Goal: Task Accomplishment & Management: Use online tool/utility

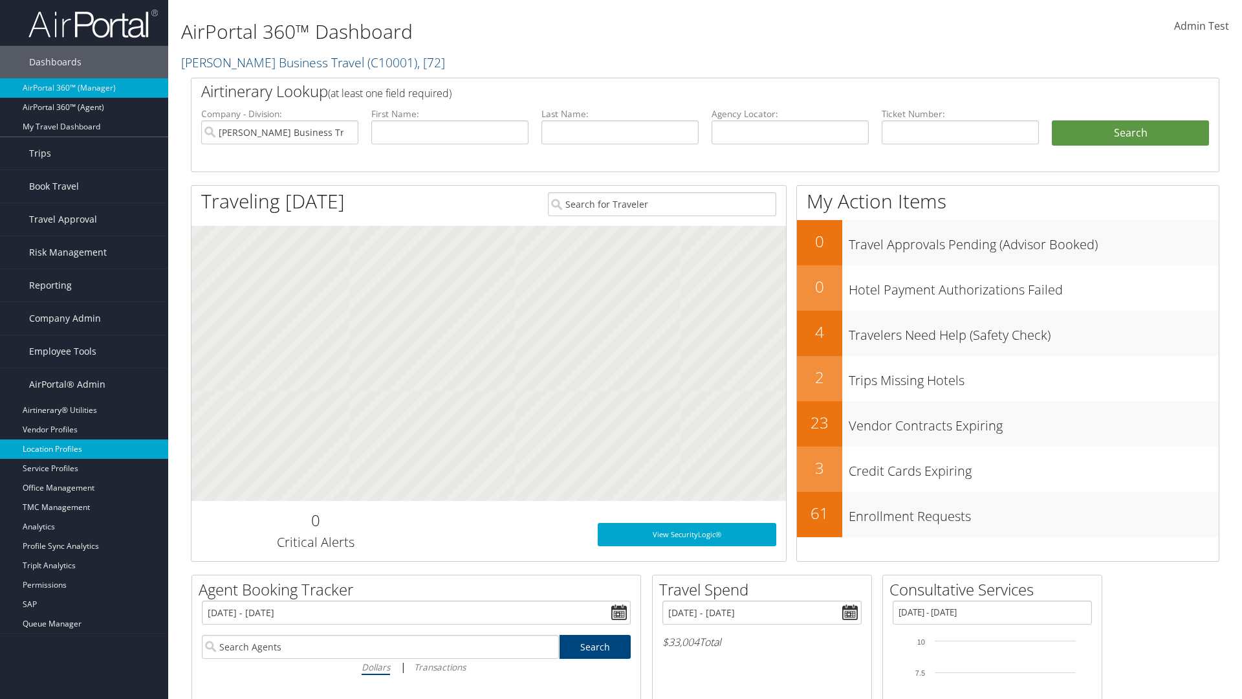
click at [84, 449] on link "Location Profiles" at bounding box center [84, 448] width 168 height 19
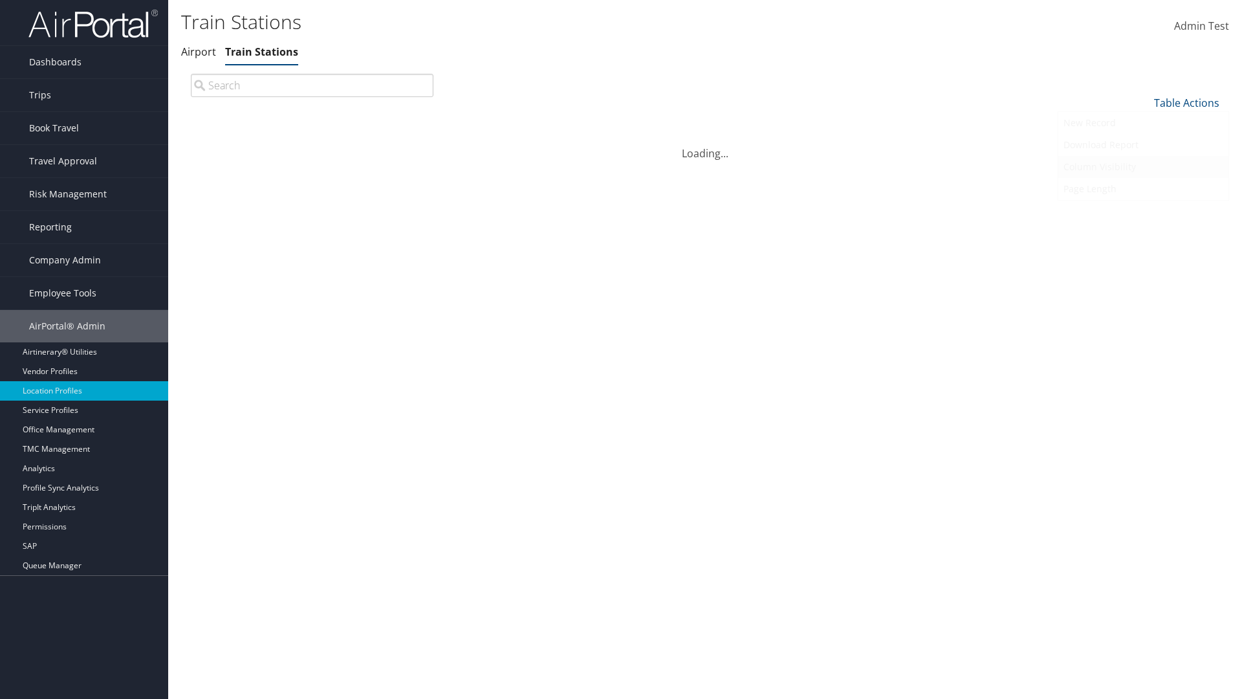
click at [1143, 166] on link "Column Visibility" at bounding box center [1143, 167] width 170 height 22
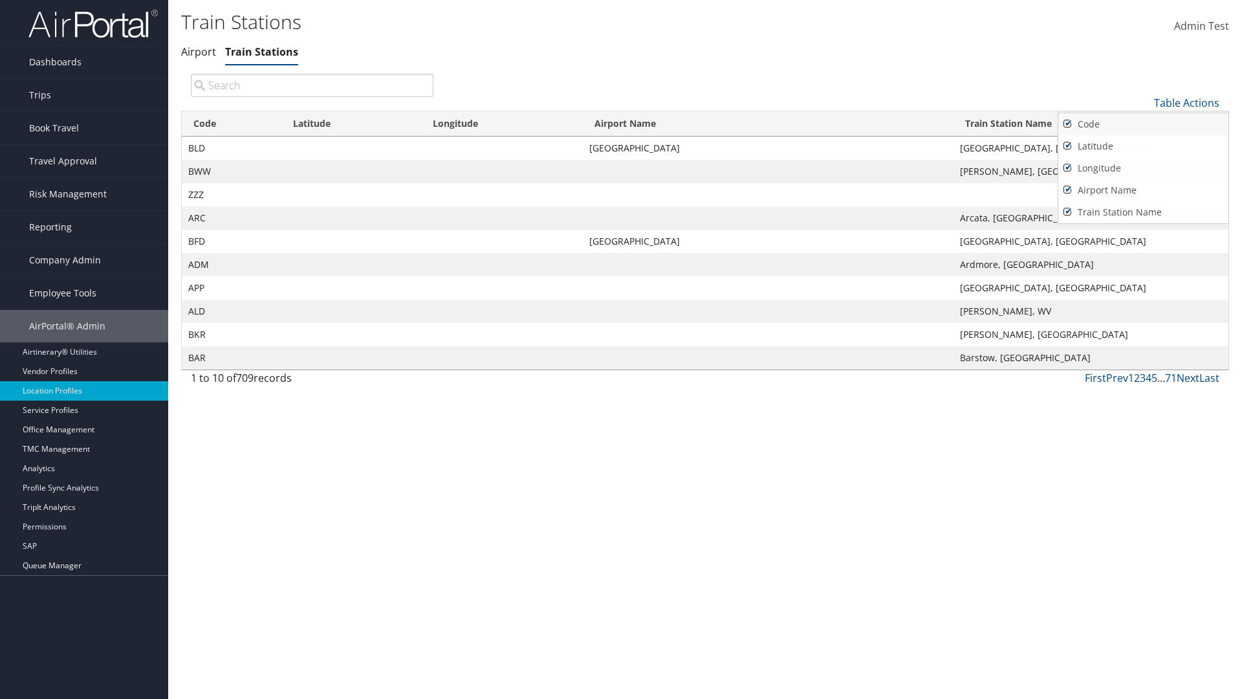
click at [1143, 124] on link "Code" at bounding box center [1143, 124] width 170 height 22
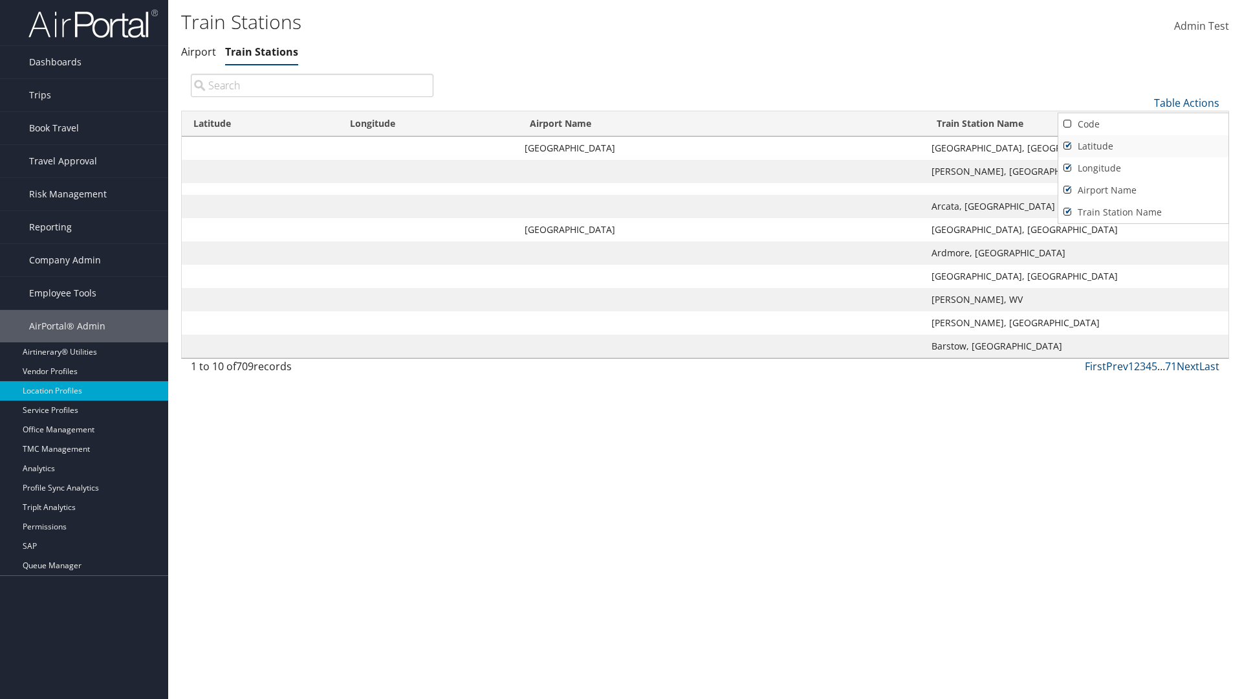
click at [1143, 146] on link "Latitude" at bounding box center [1143, 146] width 170 height 22
click at [1143, 168] on link "Longitude" at bounding box center [1143, 168] width 170 height 22
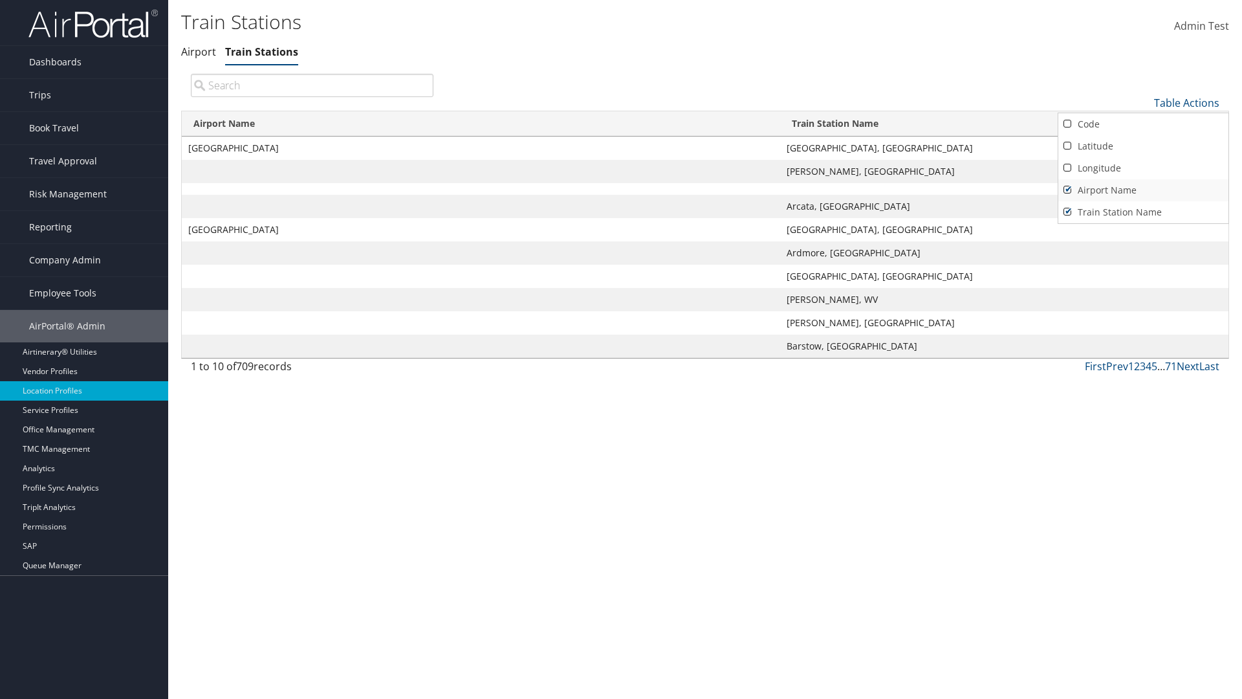
click at [1143, 190] on link "Airport Name" at bounding box center [1143, 190] width 170 height 22
click at [621, 349] on div at bounding box center [621, 349] width 1242 height 699
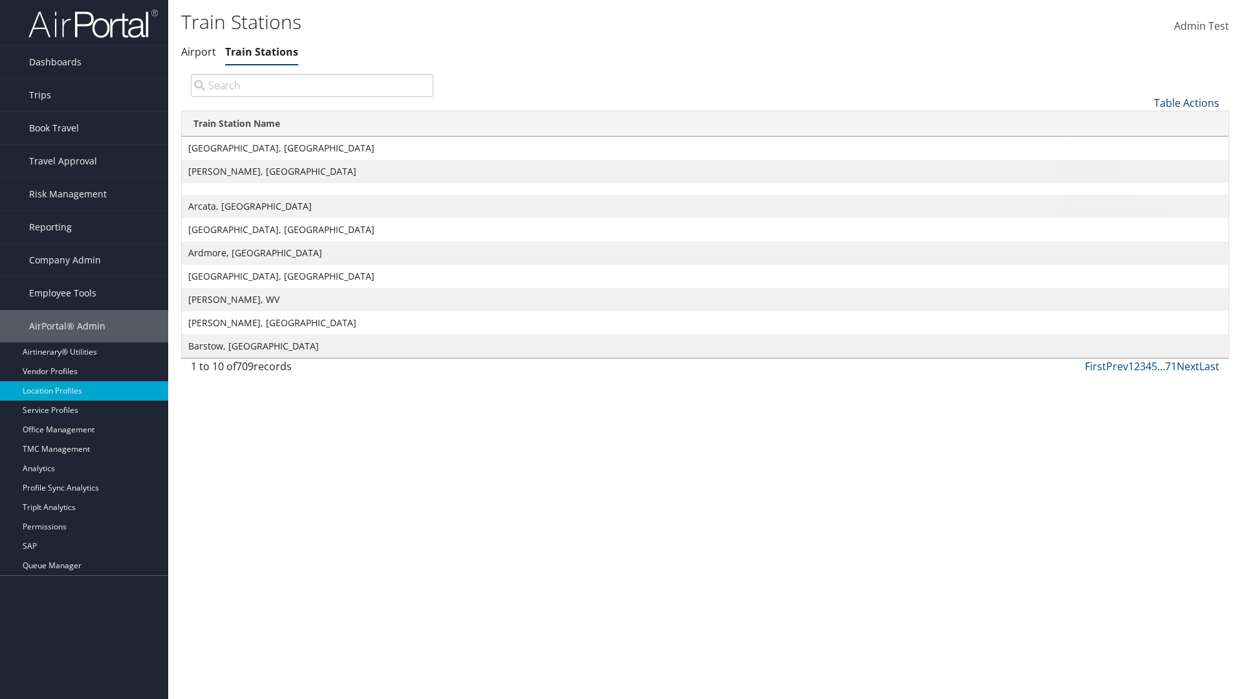
click at [1186, 102] on link "Table Actions" at bounding box center [1186, 103] width 65 height 14
click at [1143, 124] on link "Code" at bounding box center [1143, 124] width 170 height 22
click at [1143, 146] on link "Latitude" at bounding box center [1143, 146] width 170 height 22
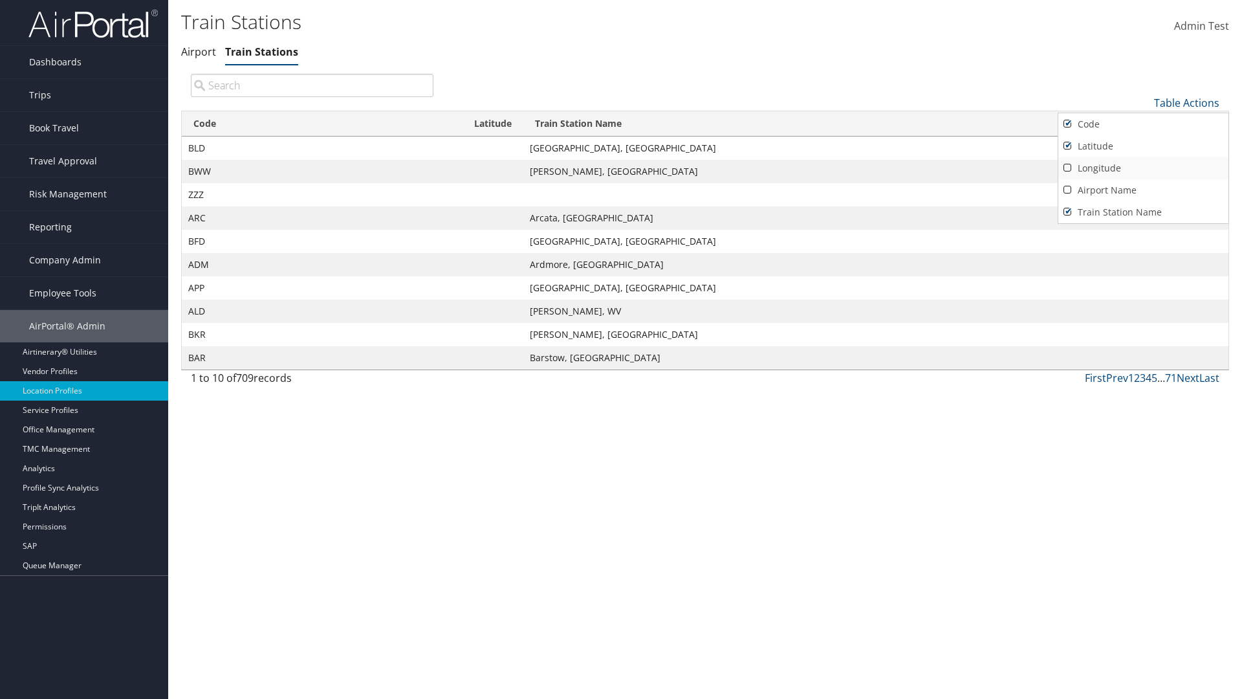
click at [1143, 168] on link "Longitude" at bounding box center [1143, 168] width 170 height 22
click at [1143, 190] on link "Airport Name" at bounding box center [1143, 190] width 170 height 22
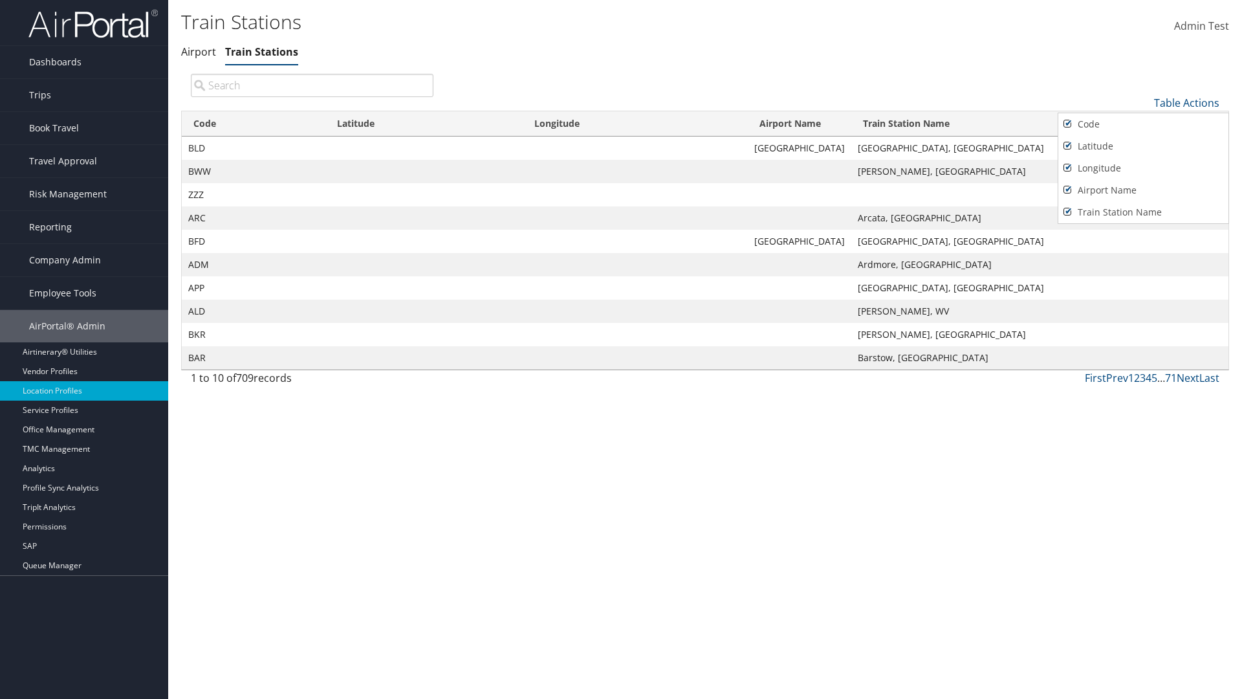
click at [621, 349] on div at bounding box center [621, 349] width 1242 height 699
click at [1186, 102] on link "Table Actions" at bounding box center [1186, 103] width 65 height 14
click at [1143, 144] on link "Download Report" at bounding box center [1143, 145] width 170 height 22
